Goal: Task Accomplishment & Management: Manage account settings

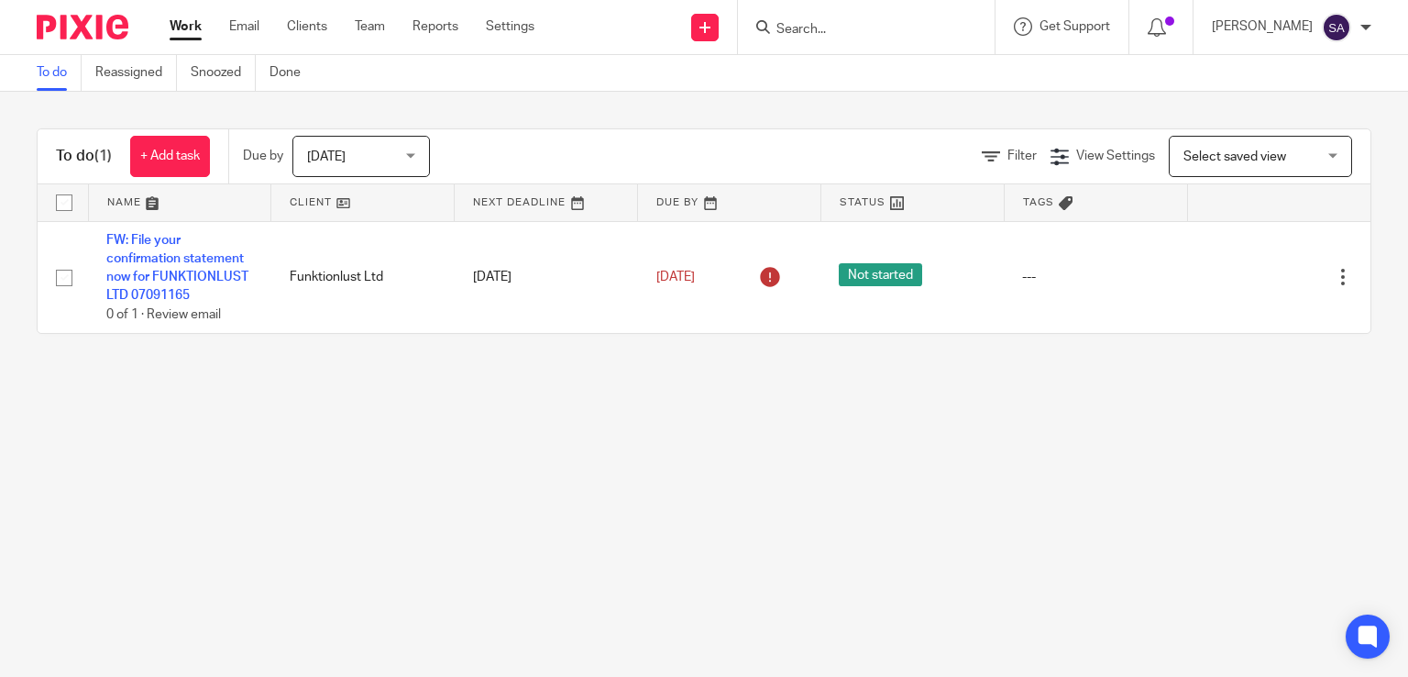
click at [846, 41] on div at bounding box center [866, 27] width 257 height 54
click at [847, 27] on input "Search" at bounding box center [857, 30] width 165 height 17
type input "dolph"
click at [852, 77] on link at bounding box center [895, 79] width 248 height 42
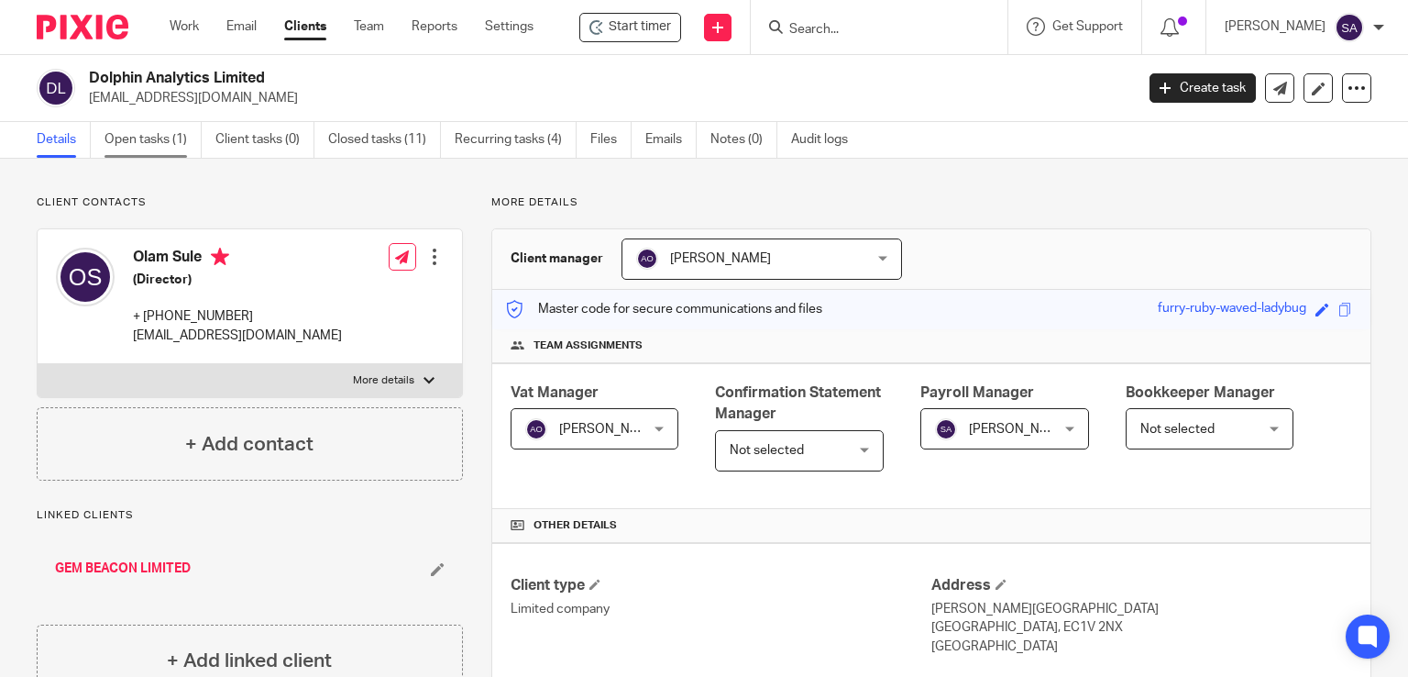
click at [145, 139] on link "Open tasks (1)" at bounding box center [153, 140] width 97 height 36
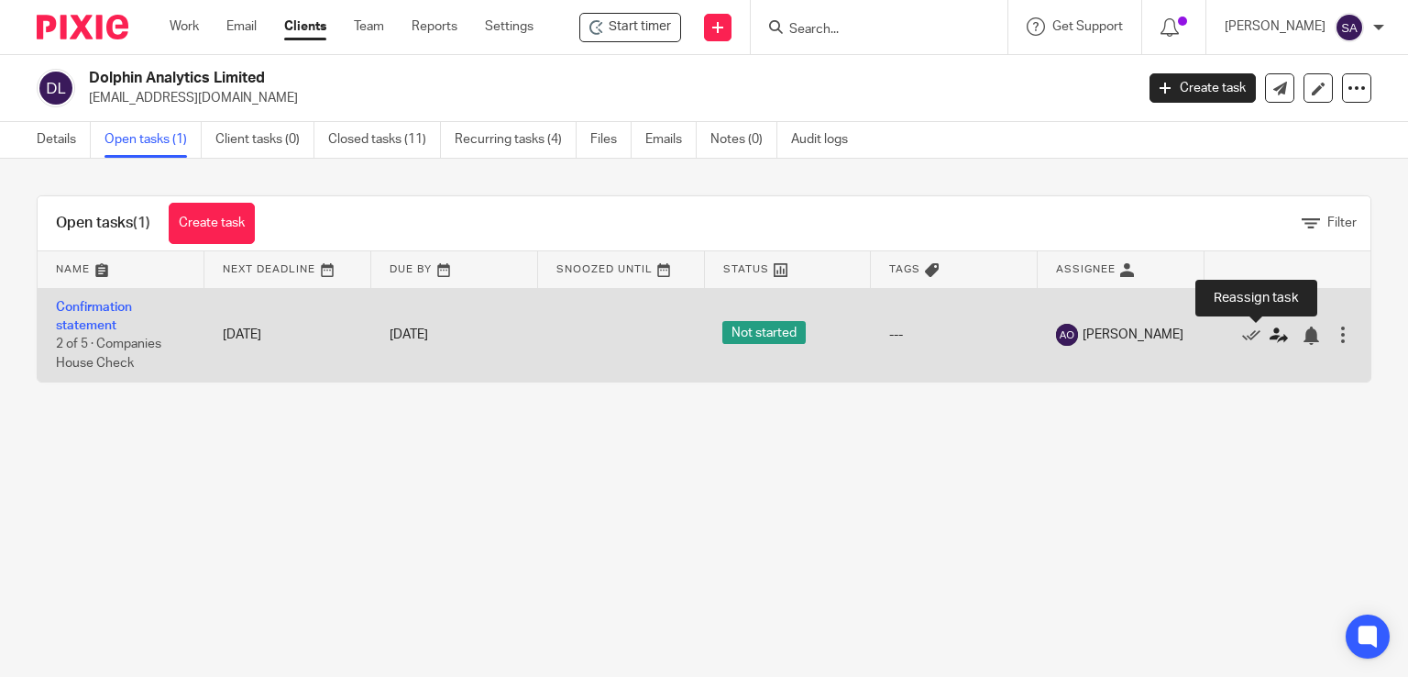
click at [1270, 327] on icon at bounding box center [1279, 335] width 18 height 18
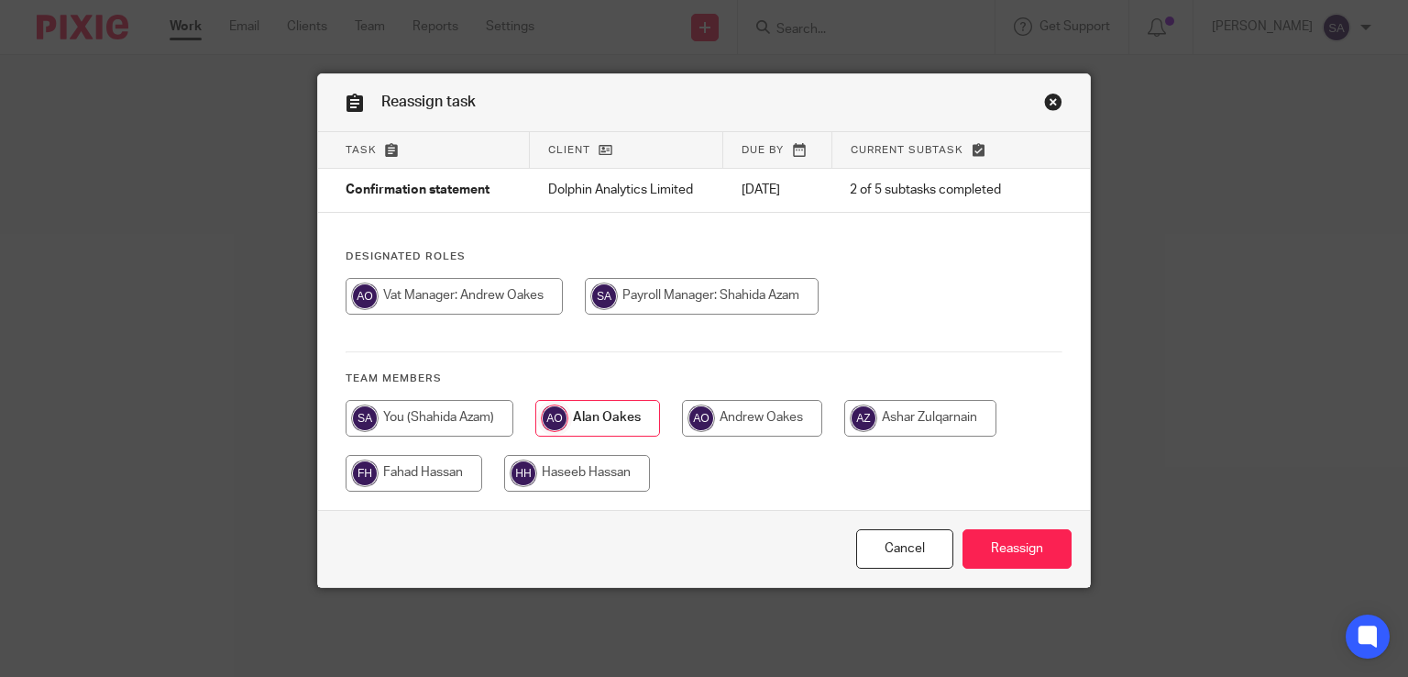
click at [386, 475] on input "radio" at bounding box center [414, 473] width 137 height 37
radio input "true"
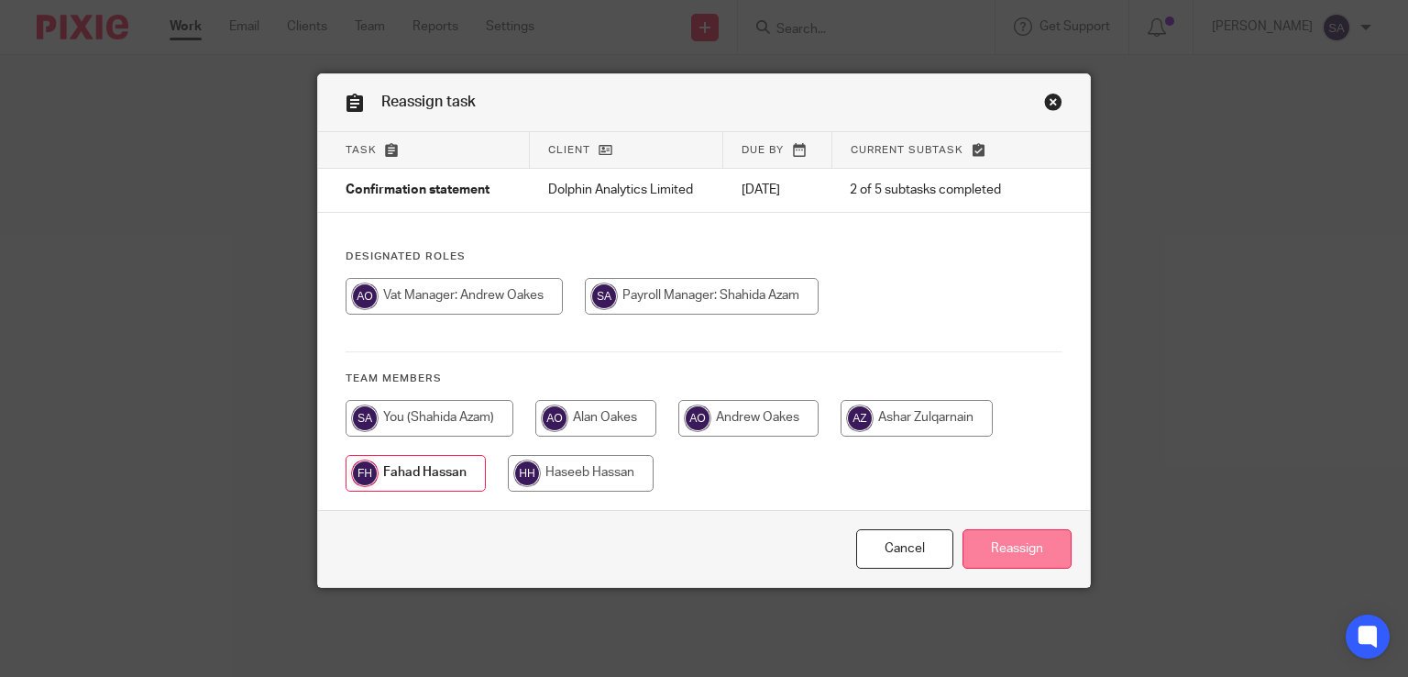
click at [1016, 547] on input "Reassign" at bounding box center [1017, 548] width 109 height 39
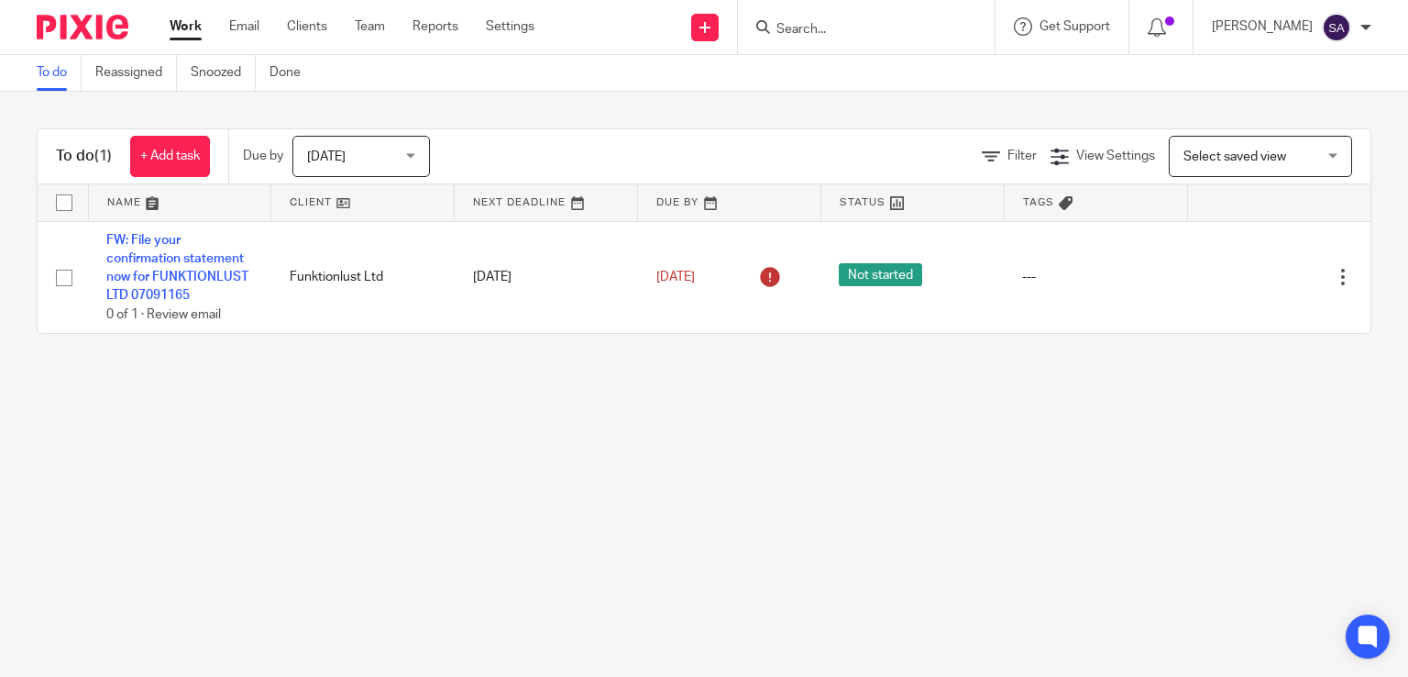
click at [804, 29] on input "Search" at bounding box center [857, 30] width 165 height 17
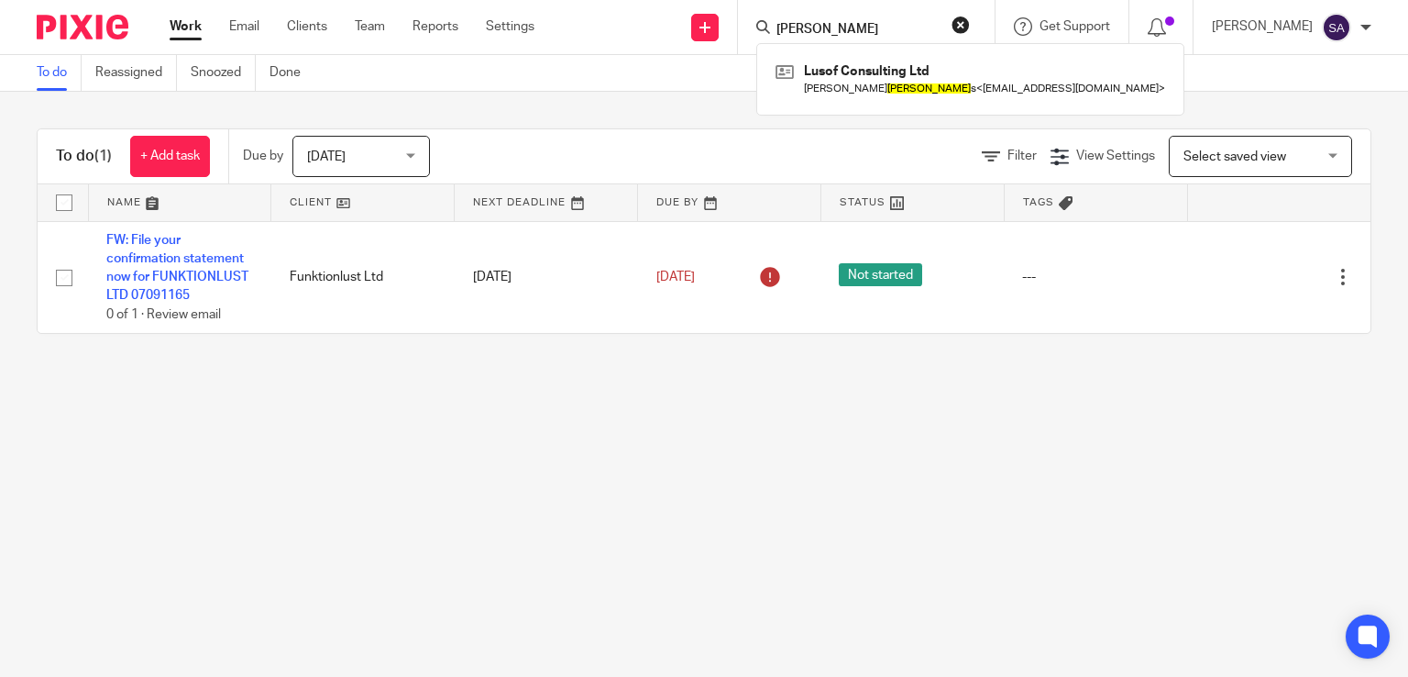
type input "francis"
drag, startPoint x: 847, startPoint y: 22, endPoint x: 689, endPoint y: 23, distance: 157.7
click at [689, 23] on div "Send new email Create task Add client francis Lusof Consulting Ltd Frank Franci…" at bounding box center [985, 27] width 846 height 54
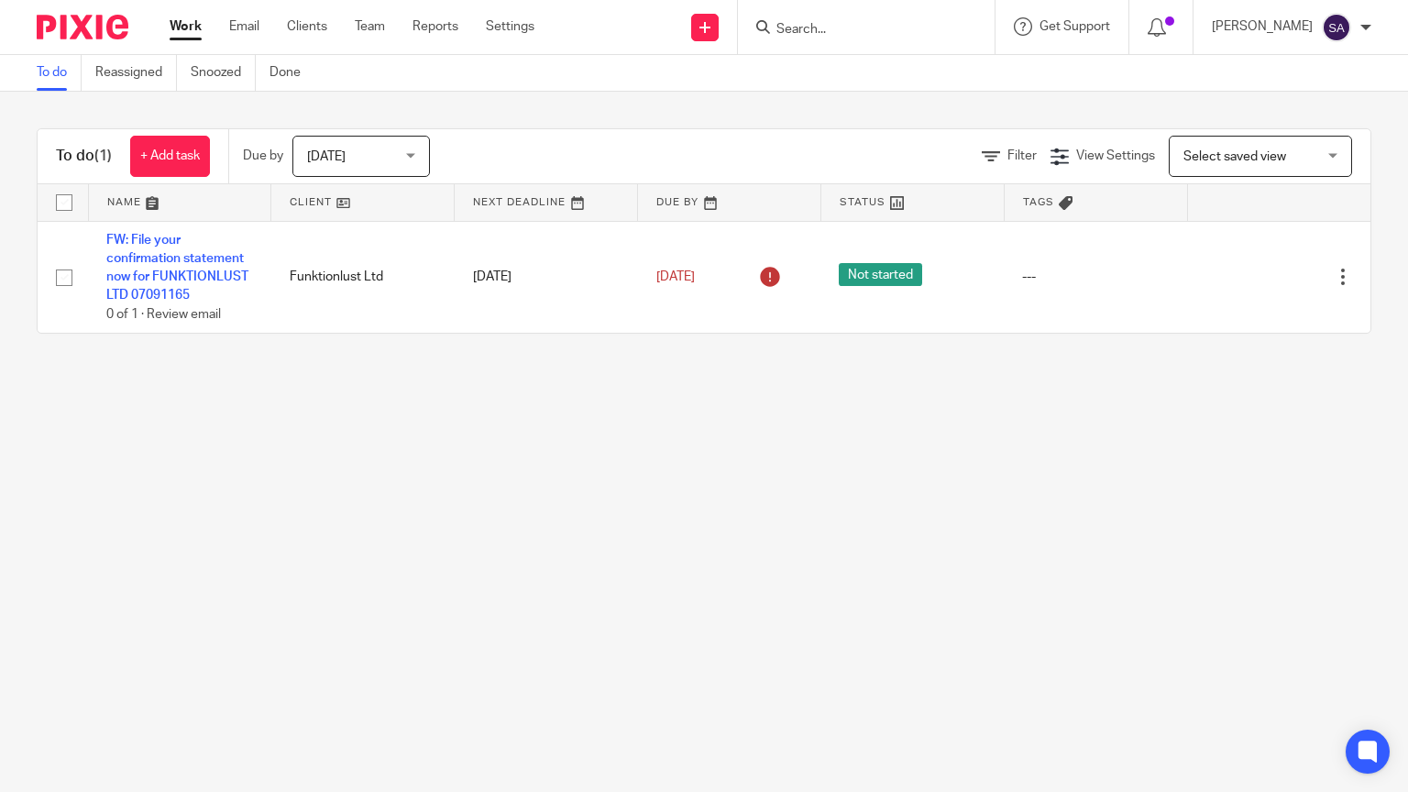
click at [896, 43] on div at bounding box center [866, 27] width 257 height 54
click at [824, 24] on input "Search" at bounding box center [857, 30] width 165 height 17
type input "igwe"
click at [972, 121] on div "To do (1) + Add task Due by Today Today Today Tomorrow This week Next week This…" at bounding box center [704, 231] width 1408 height 279
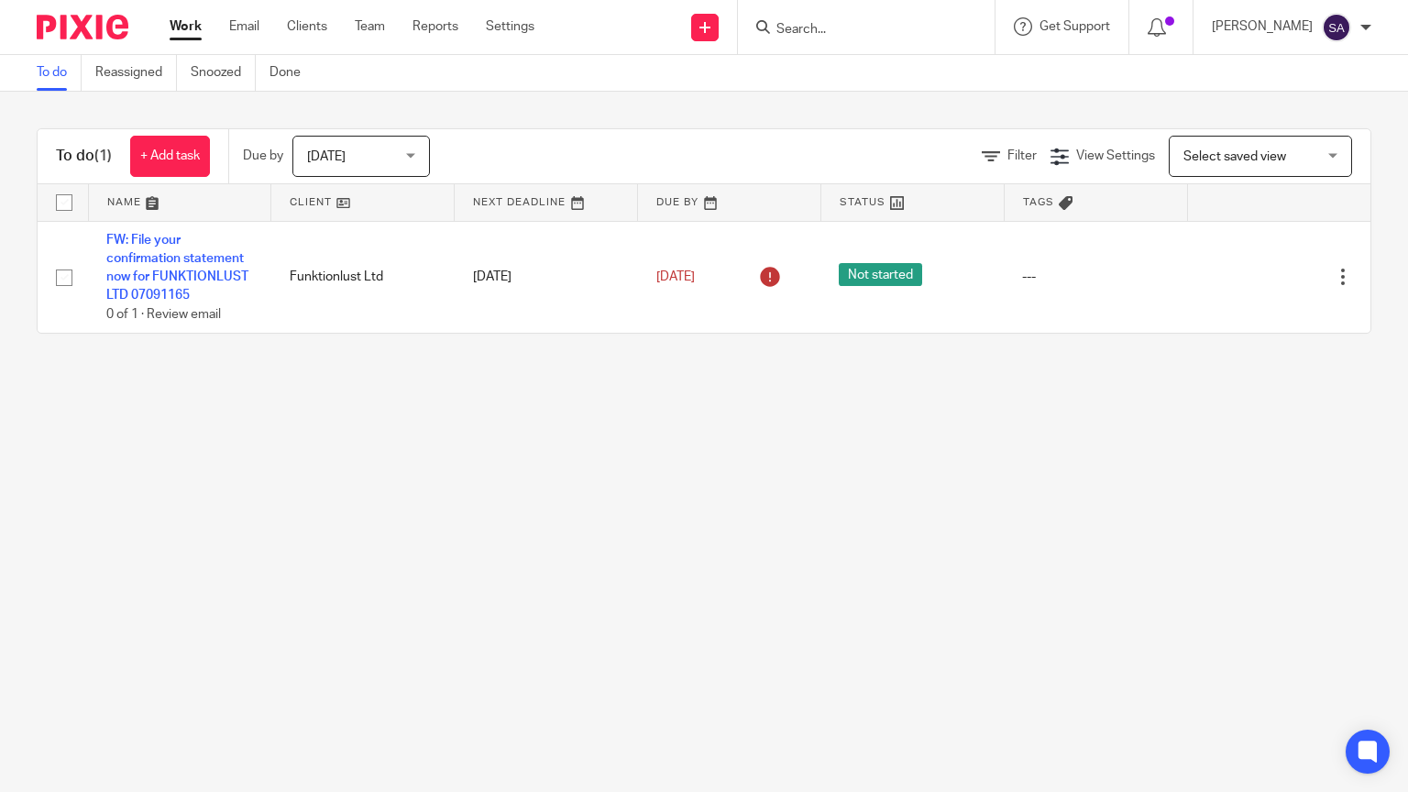
click at [892, 22] on input "Search" at bounding box center [857, 30] width 165 height 17
paste input "Hi Somtochukwu"
type input "Hi Somtochukwu"
click button "submit" at bounding box center [0, 0] width 0 height 0
drag, startPoint x: 316, startPoint y: 25, endPoint x: 479, endPoint y: 64, distance: 167.0
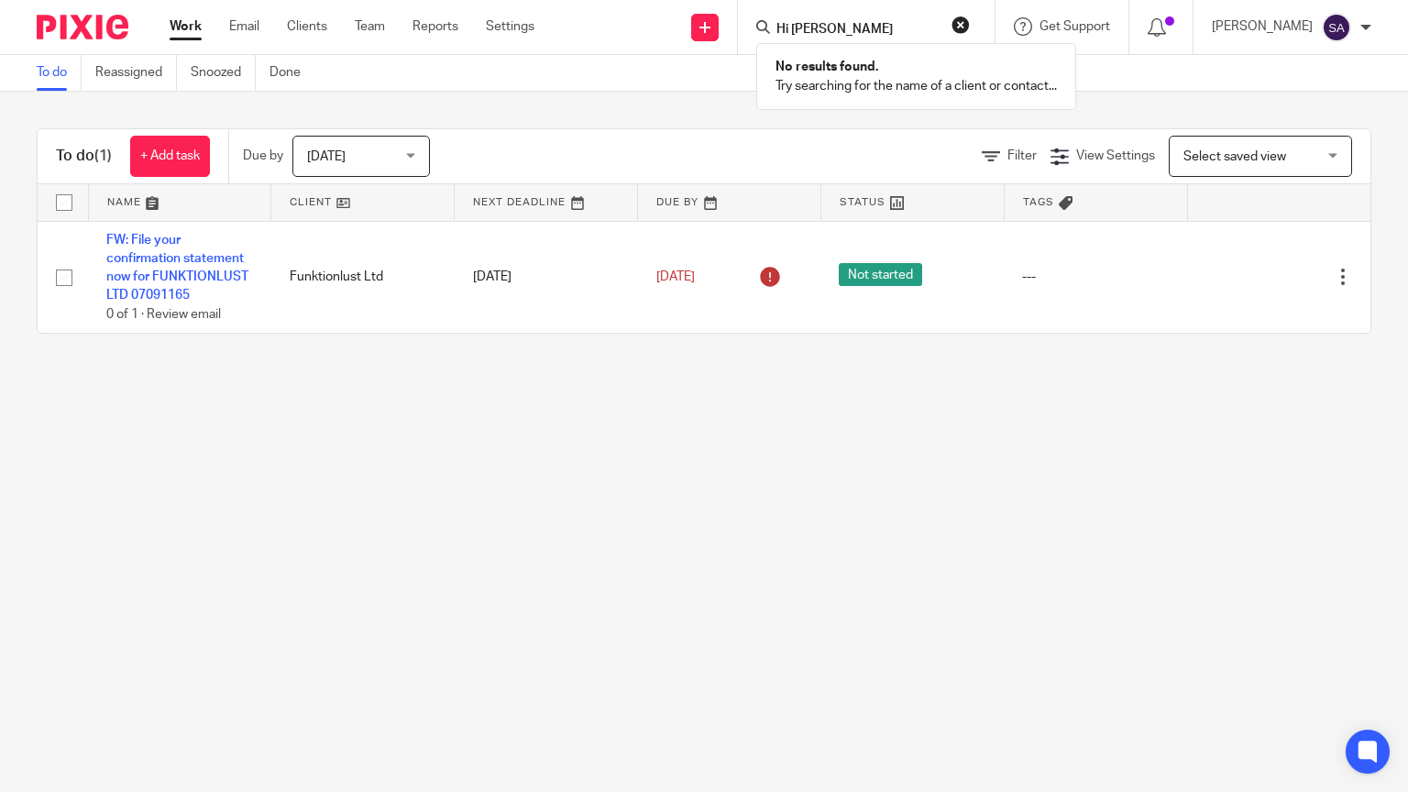
click at [317, 25] on link "Clients" at bounding box center [307, 26] width 40 height 18
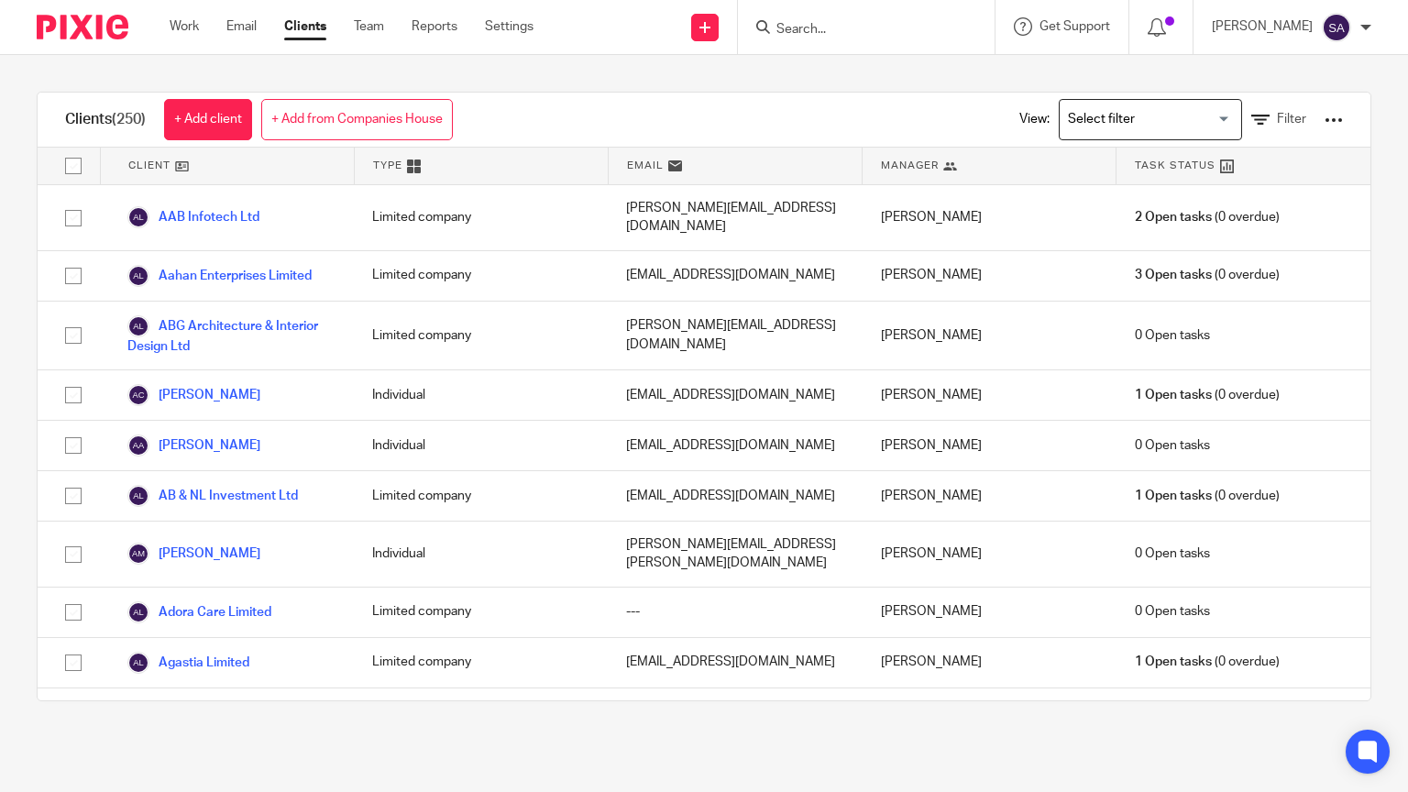
click at [906, 29] on input "Search" at bounding box center [857, 30] width 165 height 17
click at [924, 29] on input "Search" at bounding box center [857, 30] width 165 height 17
click at [1374, 30] on div "[PERSON_NAME] My profile Email integration Logout" at bounding box center [1292, 27] width 196 height 54
click at [1367, 25] on div at bounding box center [1366, 27] width 11 height 11
click at [940, 28] on input "Search" at bounding box center [857, 30] width 165 height 17
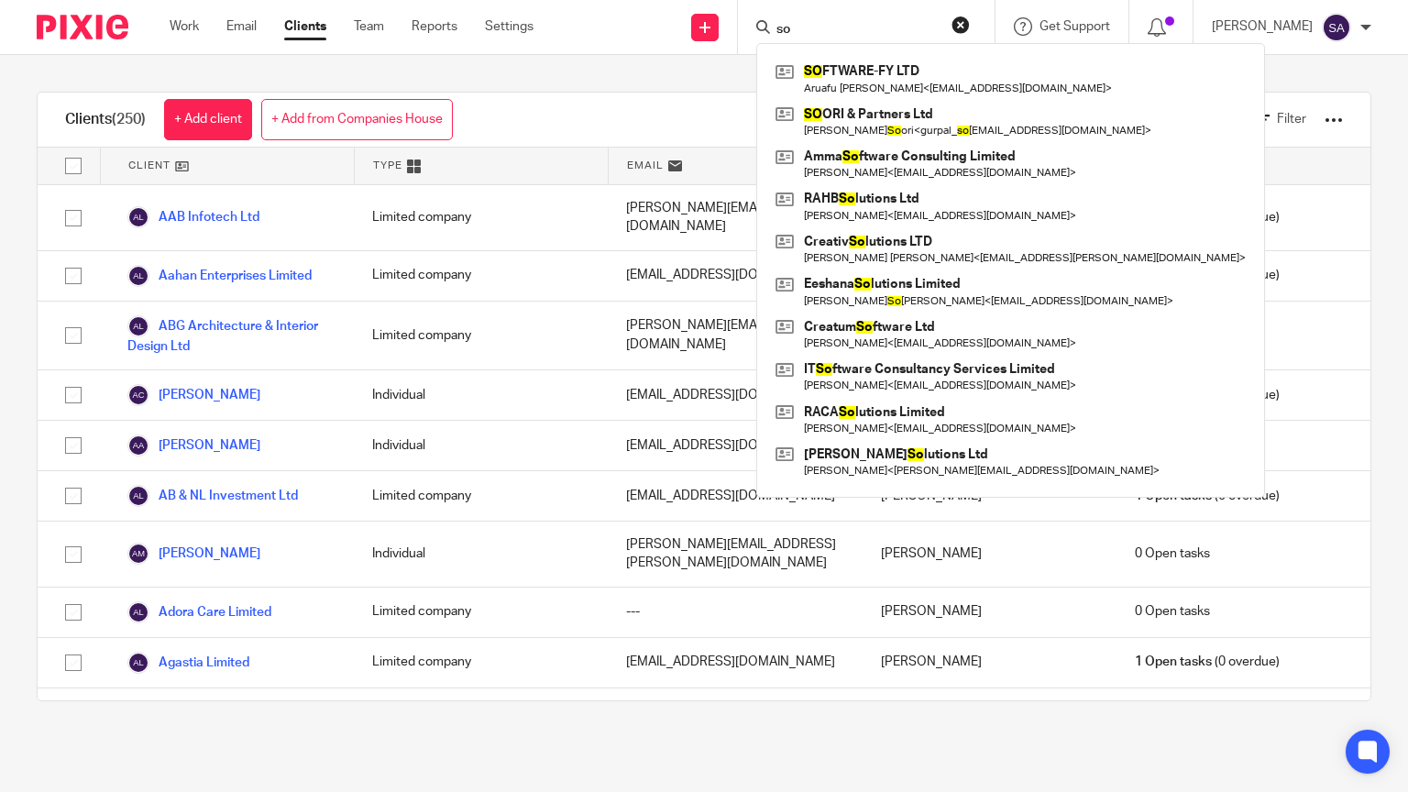
type input "s"
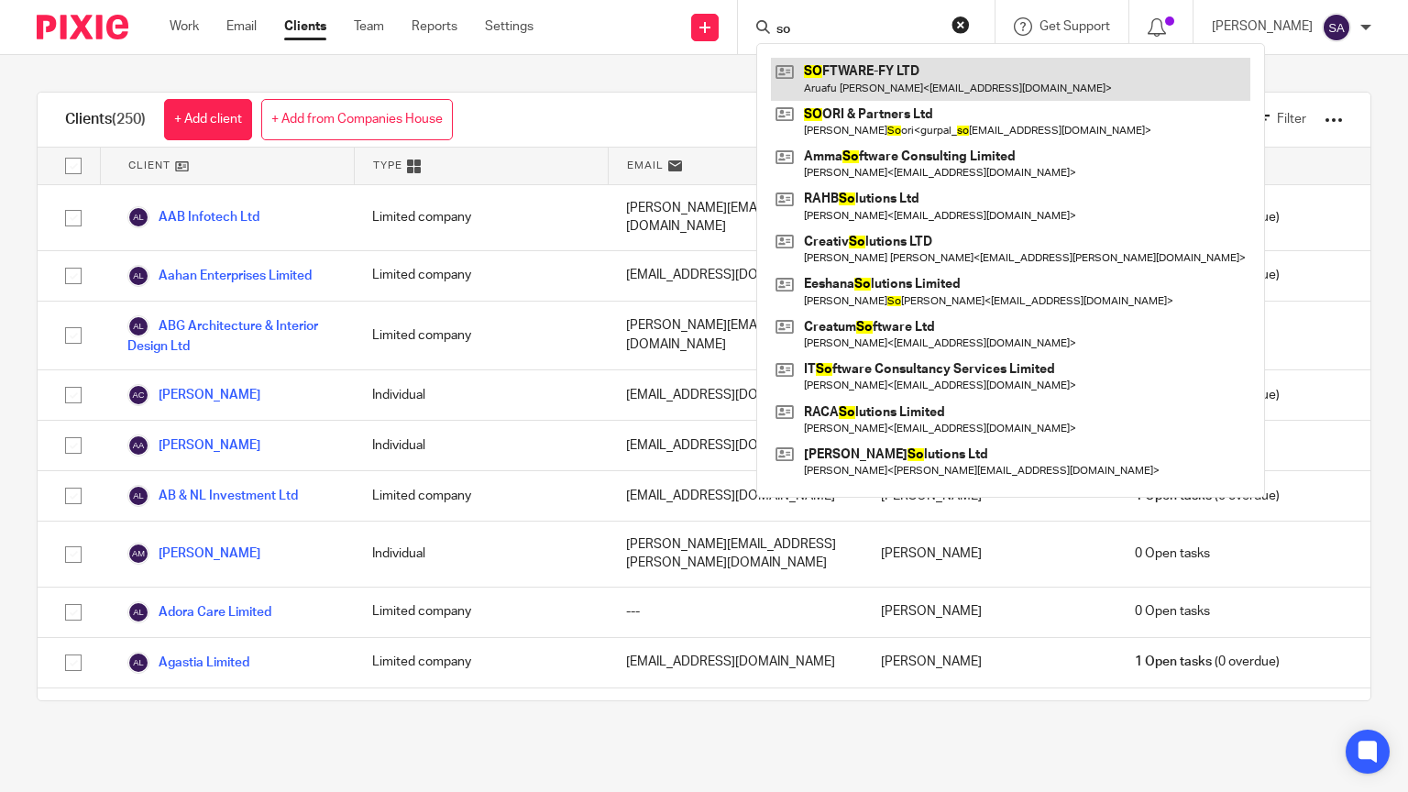
type input "so"
click at [908, 88] on link at bounding box center [1010, 79] width 479 height 42
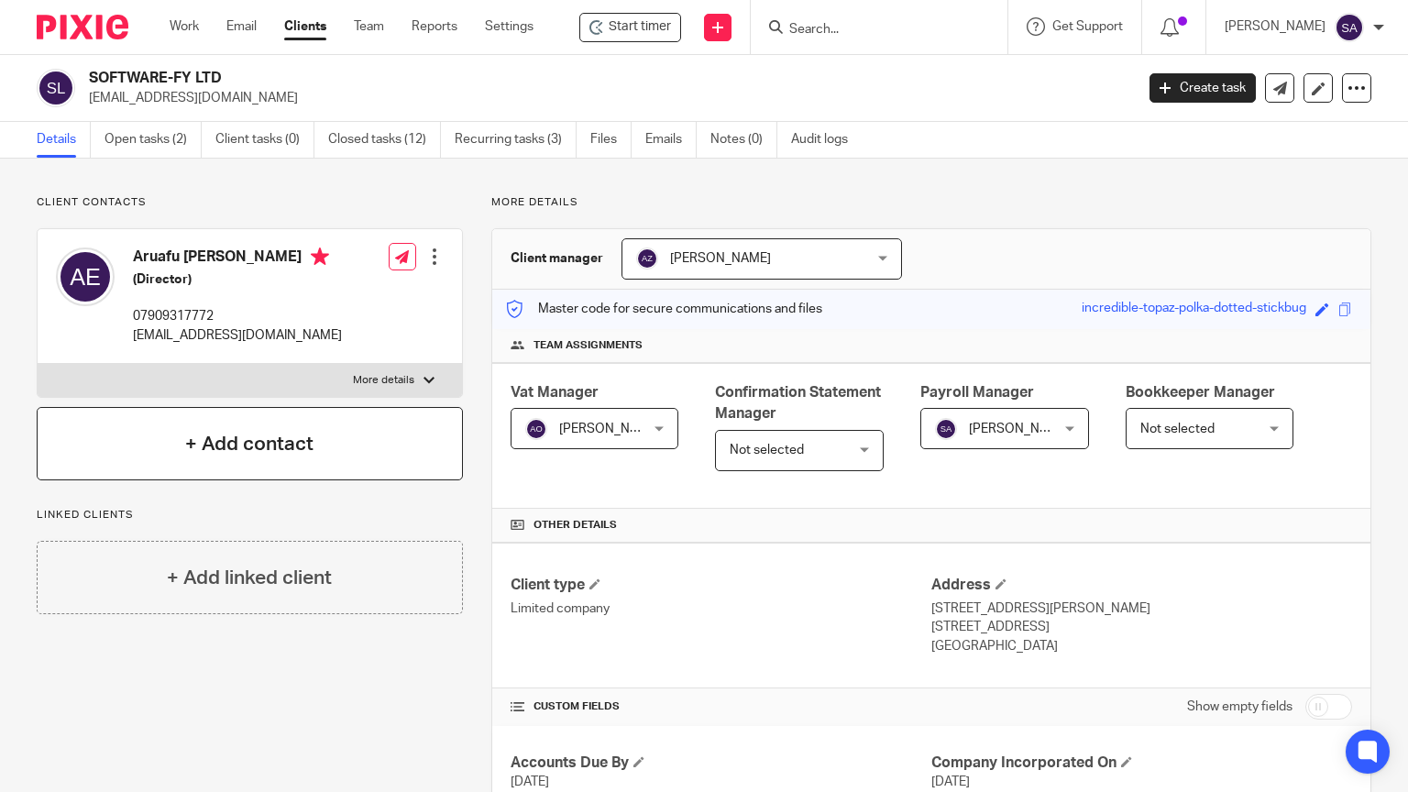
click at [1387, 19] on div "[PERSON_NAME] My profile Email integration Logout" at bounding box center [1304, 27] width 196 height 54
drag, startPoint x: 224, startPoint y: 8, endPoint x: 185, endPoint y: 94, distance: 93.6
click at [186, 92] on body "Work Email Clients Team Reports Settings Work Email Clients Team Reports Settin…" at bounding box center [704, 396] width 1408 height 792
click at [34, 7] on div at bounding box center [75, 27] width 151 height 54
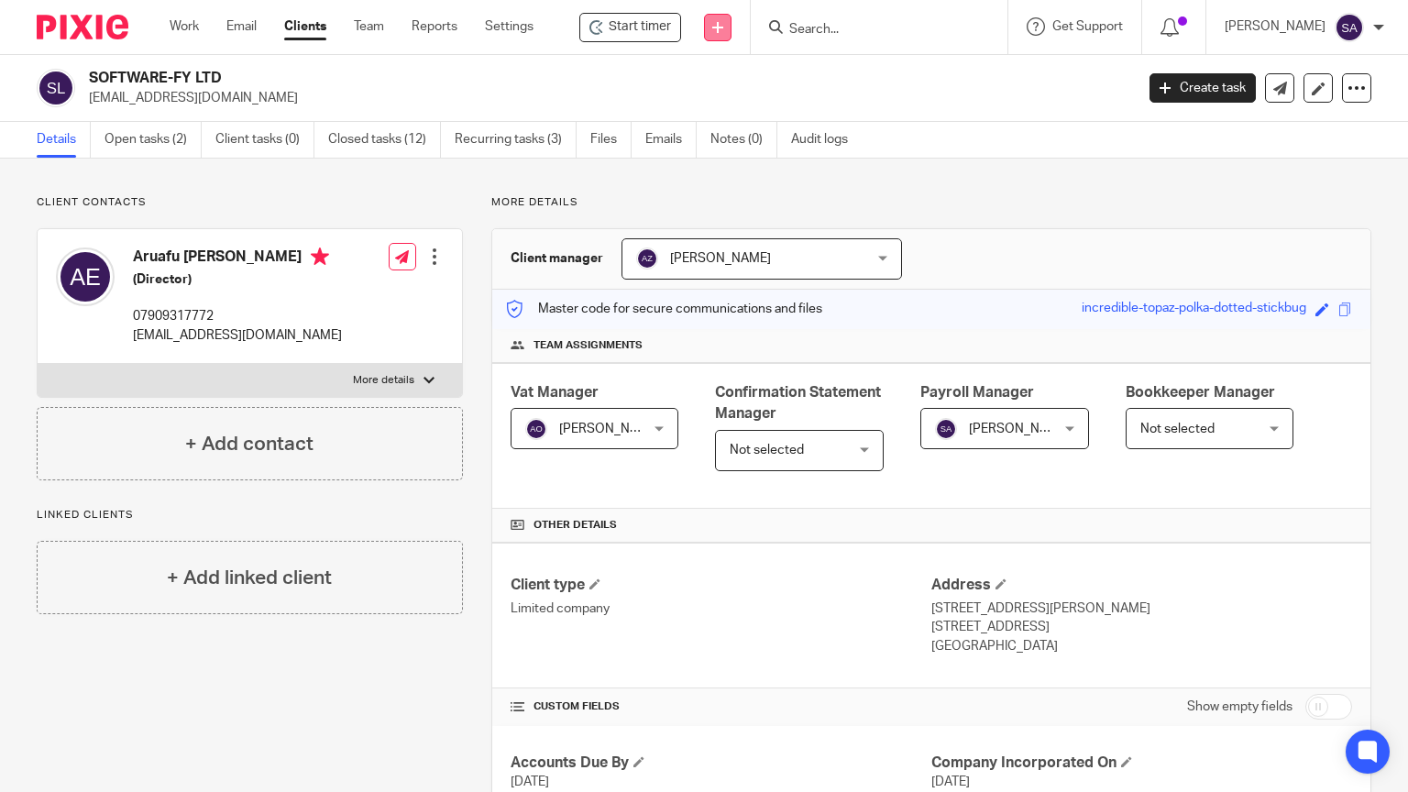
click at [723, 22] on icon at bounding box center [717, 27] width 11 height 11
click at [705, 61] on div "SOFTWARE-FY LTD [EMAIL_ADDRESS][DOMAIN_NAME] Create task Update from Companies …" at bounding box center [704, 88] width 1408 height 67
click at [894, 46] on div at bounding box center [879, 27] width 257 height 54
click at [931, 17] on form at bounding box center [885, 27] width 195 height 23
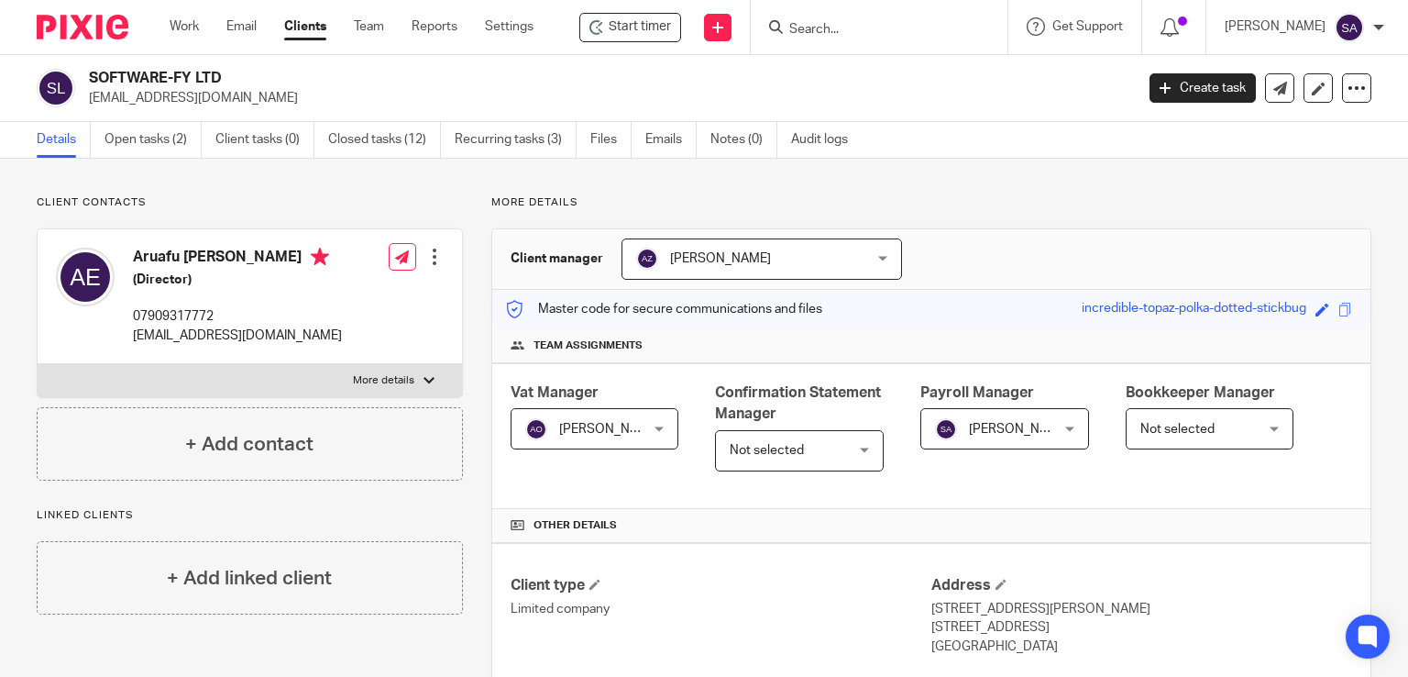
click at [828, 28] on input "Search" at bounding box center [870, 30] width 165 height 17
paste input "[PERSON_NAME]"
type input "[PERSON_NAME]"
click button "submit" at bounding box center [0, 0] width 0 height 0
